Goal: Task Accomplishment & Management: Use online tool/utility

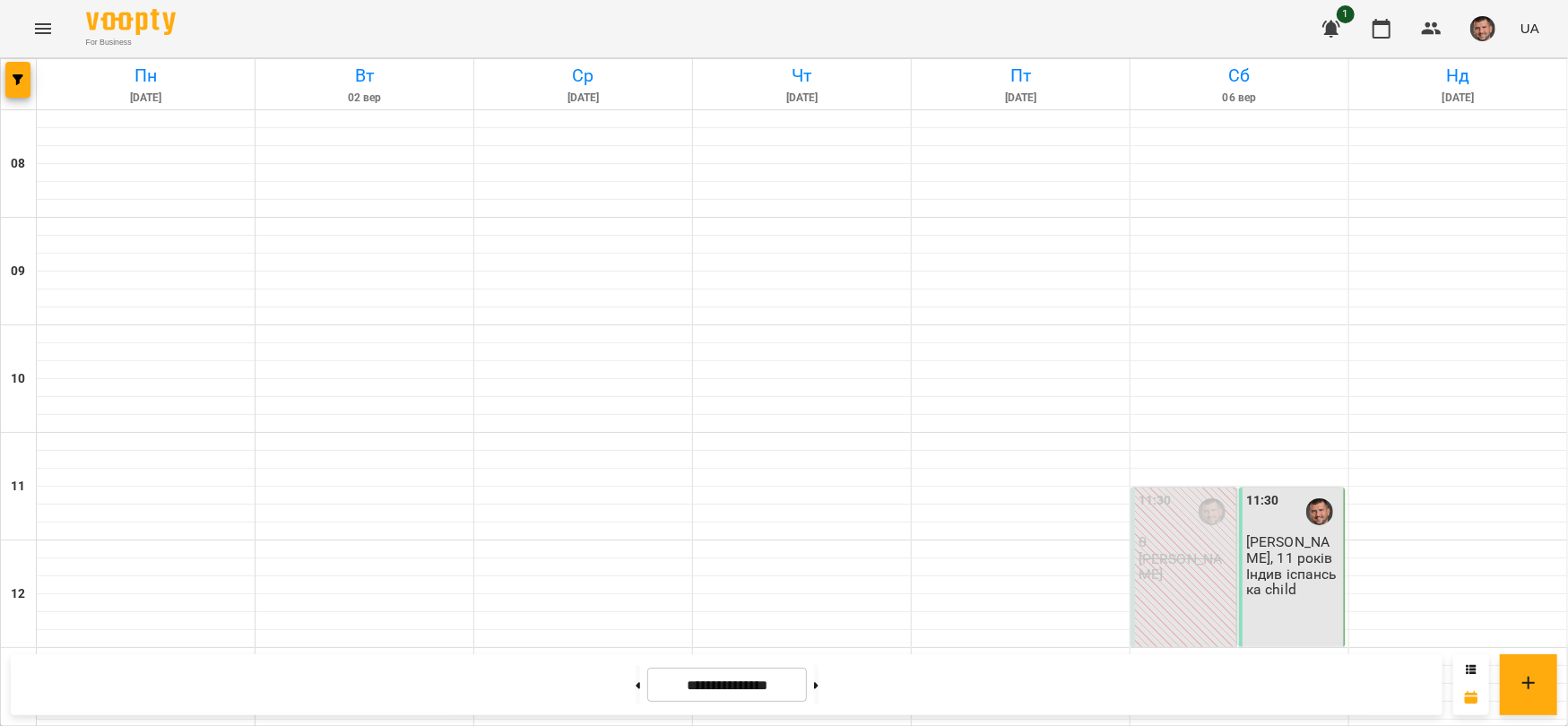
scroll to position [717, 0]
click at [819, 683] on button at bounding box center [816, 684] width 5 height 40
type input "**********"
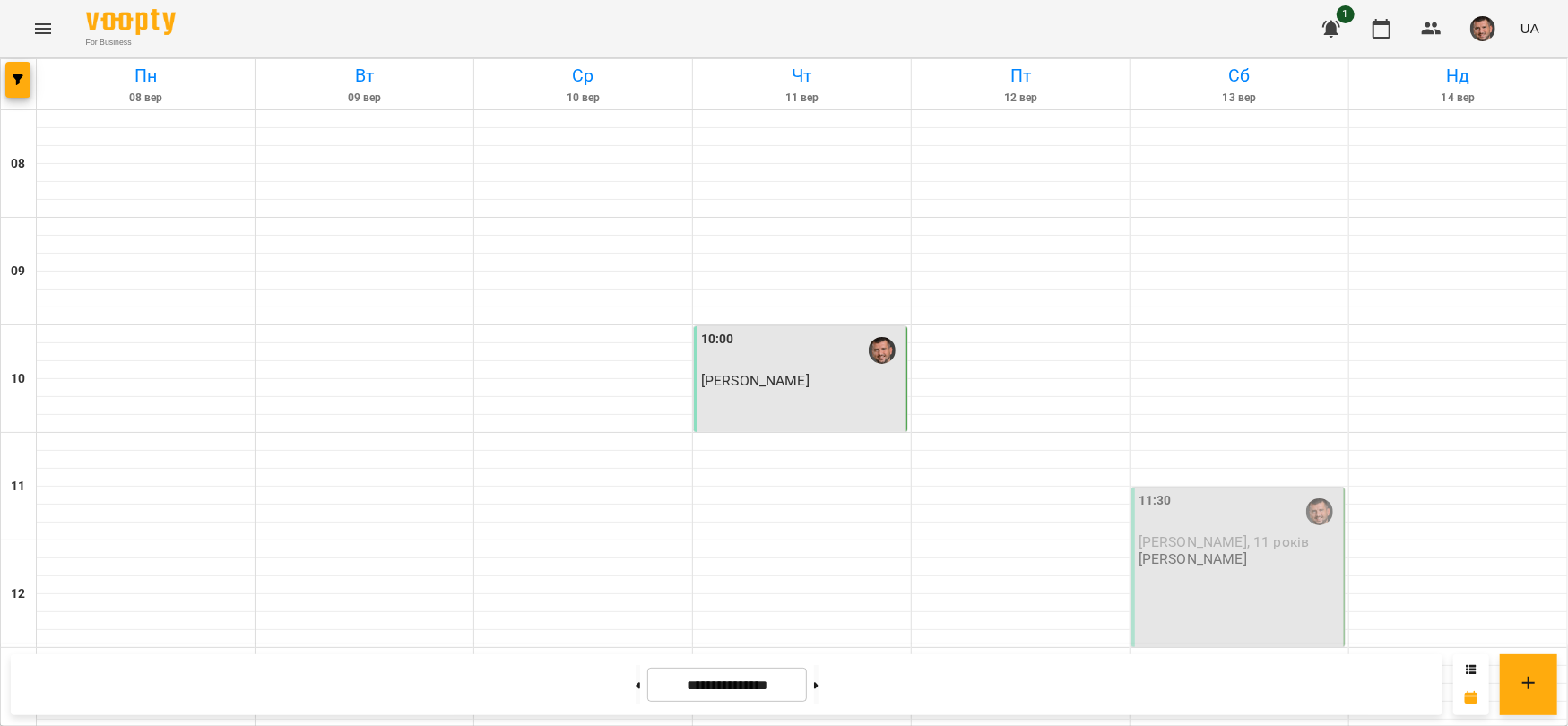
scroll to position [1184, 0]
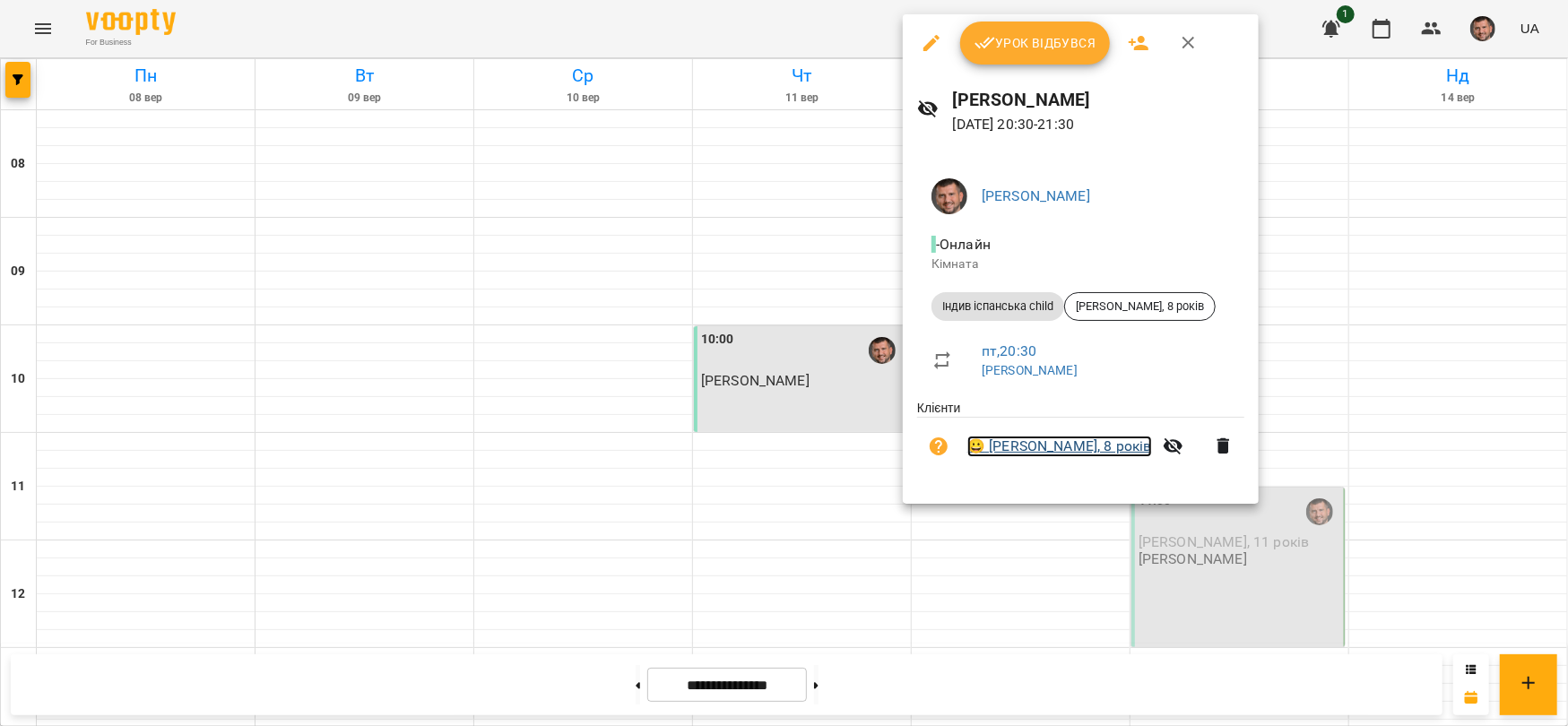
click at [1054, 450] on link "😀 [PERSON_NAME], 8 років" at bounding box center [1059, 445] width 185 height 21
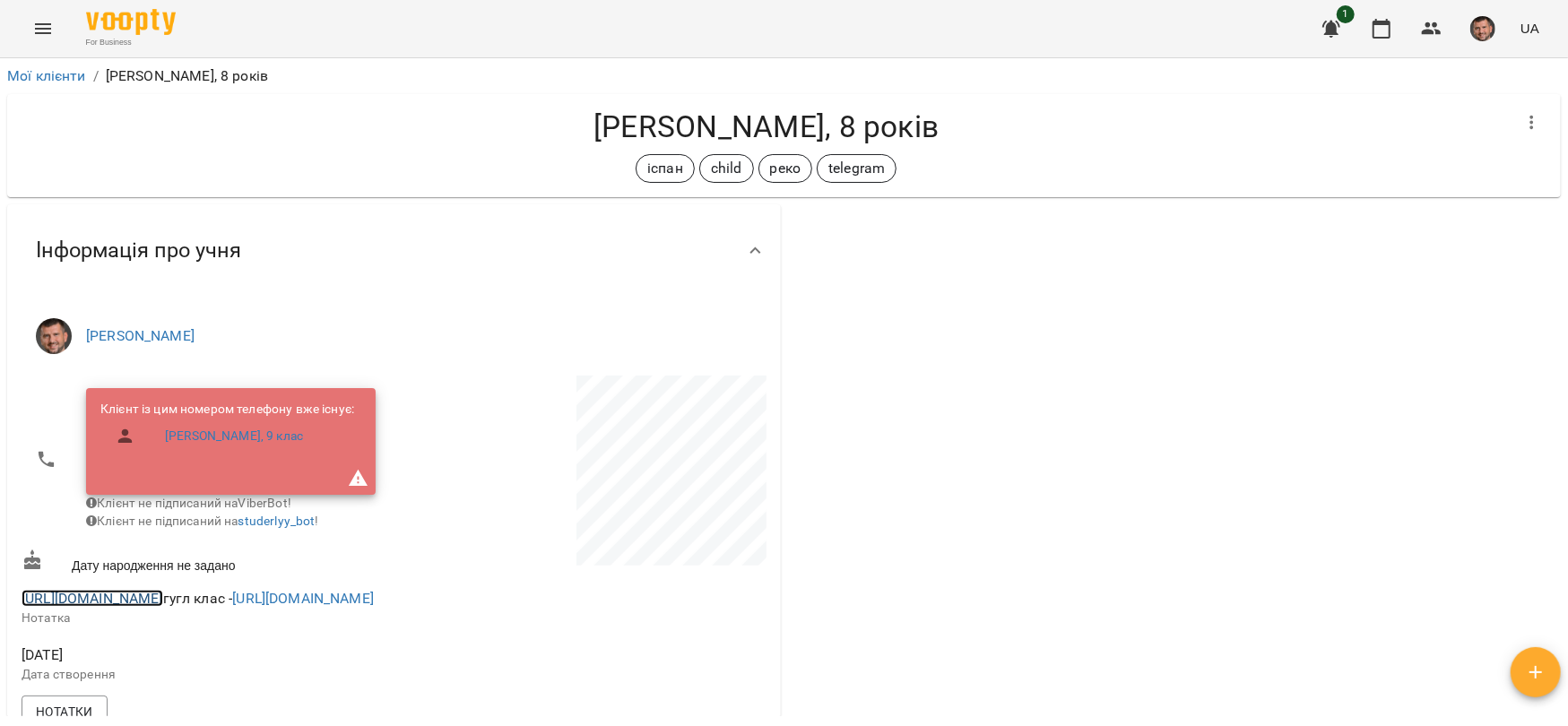
click at [163, 606] on link "[URL][DOMAIN_NAME]" at bounding box center [92, 598] width 142 height 17
